Goal: Find specific page/section: Find specific page/section

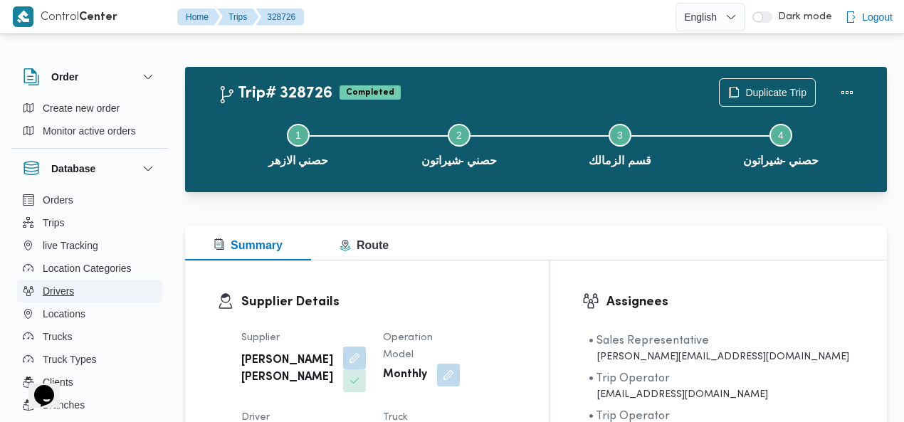
click at [73, 290] on span "Drivers" at bounding box center [58, 291] width 31 height 17
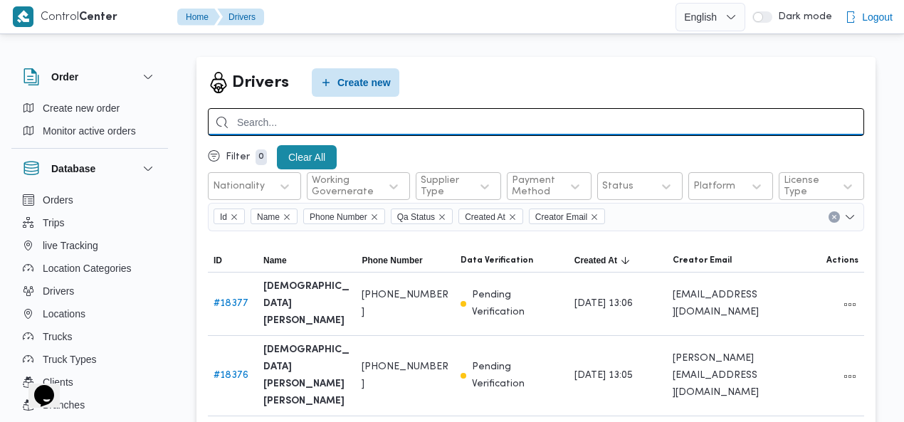
click at [771, 125] on input "search" at bounding box center [536, 122] width 656 height 28
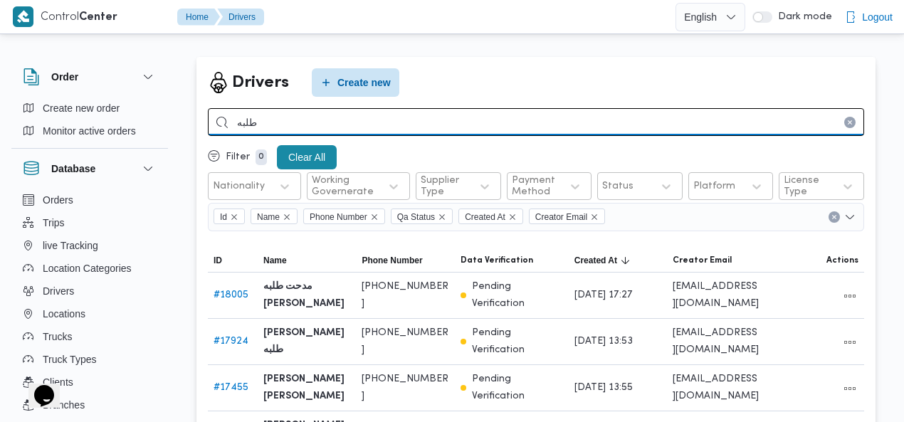
click at [461, 122] on input "طلبه" at bounding box center [536, 122] width 656 height 28
type input "اسلام محمد اسماعيل"
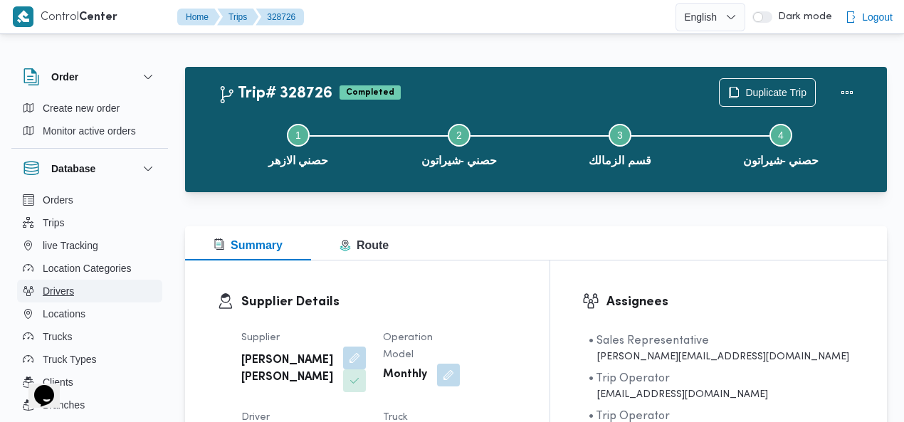
click at [66, 291] on span "Drivers" at bounding box center [58, 291] width 31 height 17
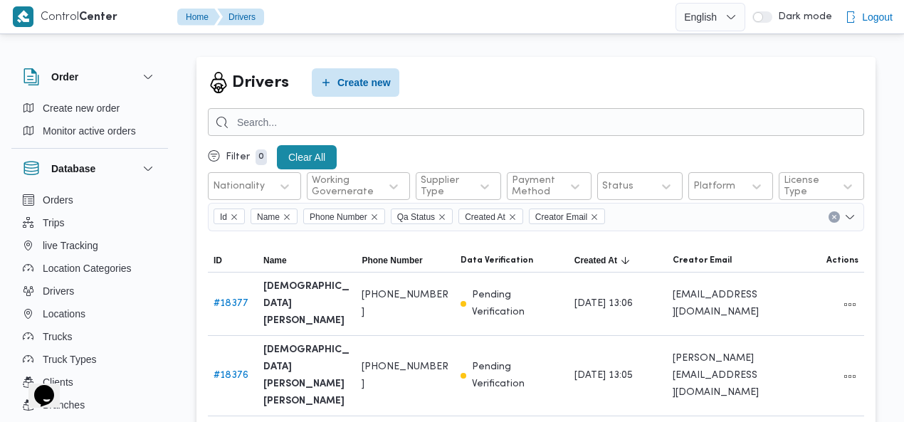
click at [591, 80] on div "Drivers Create new" at bounding box center [536, 82] width 656 height 28
click at [68, 335] on span "Trucks" at bounding box center [57, 336] width 29 height 17
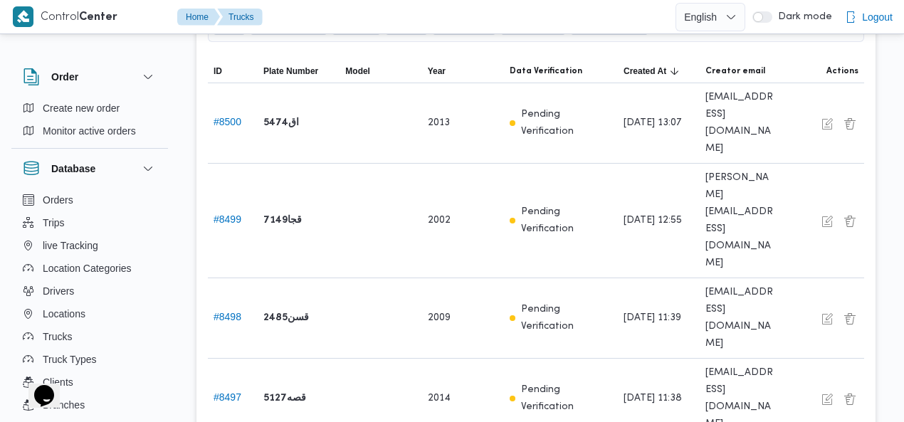
scroll to position [198, 0]
